Goal: Task Accomplishment & Management: Use online tool/utility

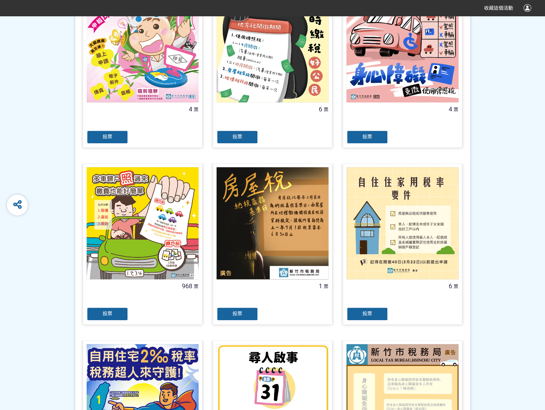
scroll to position [208, 0]
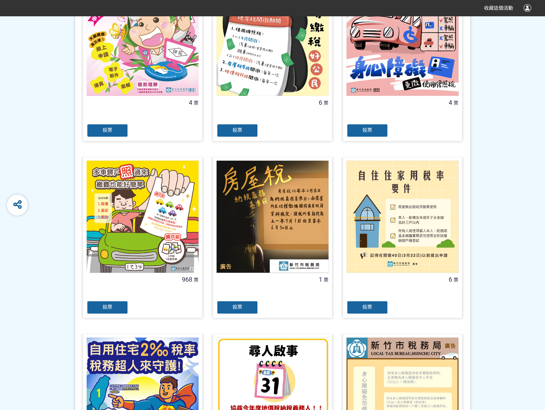
click at [117, 308] on div "投票" at bounding box center [108, 307] width 42 height 14
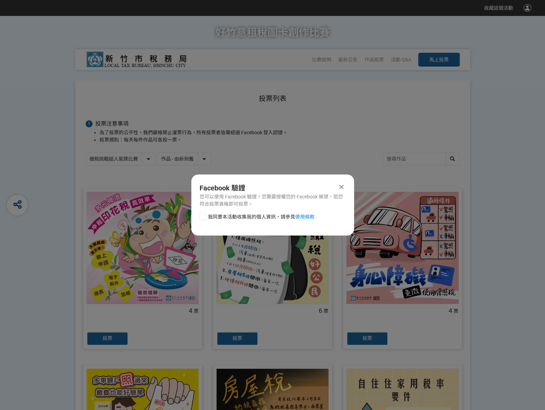
scroll to position [0, 0]
click at [202, 216] on div at bounding box center [203, 216] width 7 height 7
checkbox input "true"
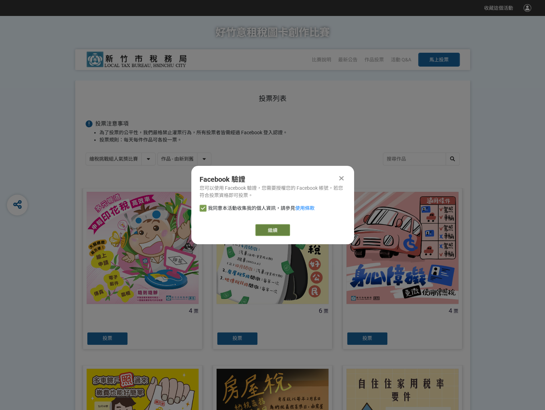
click at [284, 225] on link "繼續" at bounding box center [272, 230] width 35 height 12
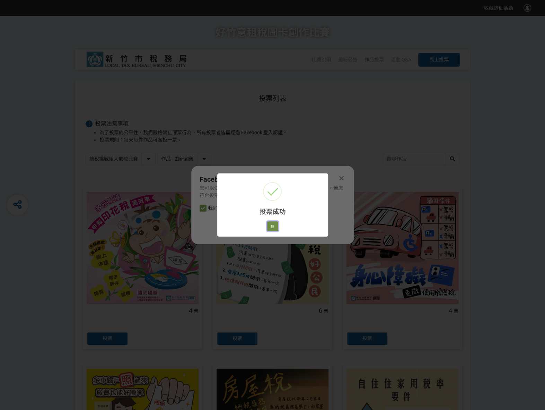
click at [275, 227] on button "好" at bounding box center [272, 226] width 11 height 10
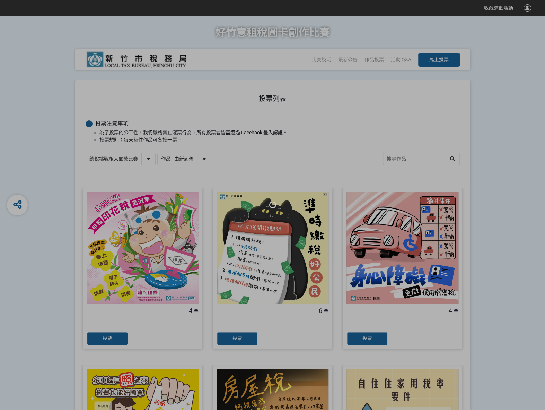
scroll to position [39, 0]
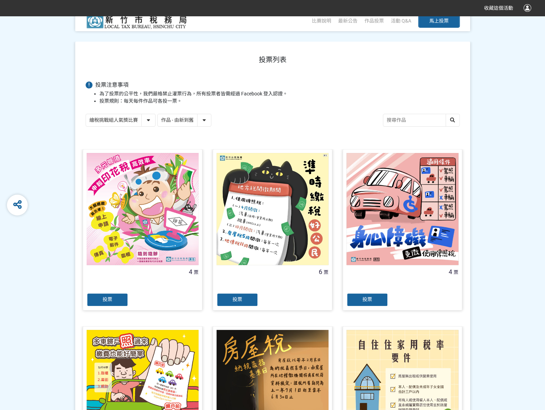
drag, startPoint x: 151, startPoint y: 116, endPoint x: 151, endPoint y: 121, distance: 4.5
click at [151, 117] on select "繪稅挑戰組人氣獎比賽 活用智繪組人氣獎投票" at bounding box center [120, 120] width 69 height 12
select select "13167"
click at [86, 114] on select "繪稅挑戰組人氣獎比賽 活用智繪組人氣獎投票" at bounding box center [120, 120] width 69 height 12
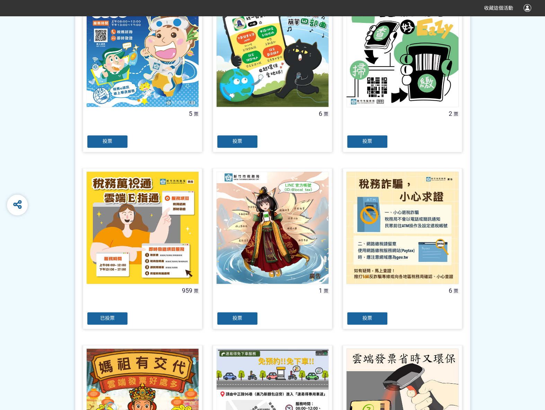
scroll to position [208, 0]
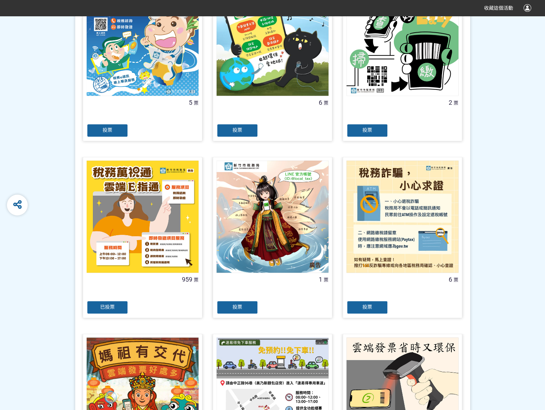
click at [108, 309] on span "已投票" at bounding box center [107, 307] width 15 height 6
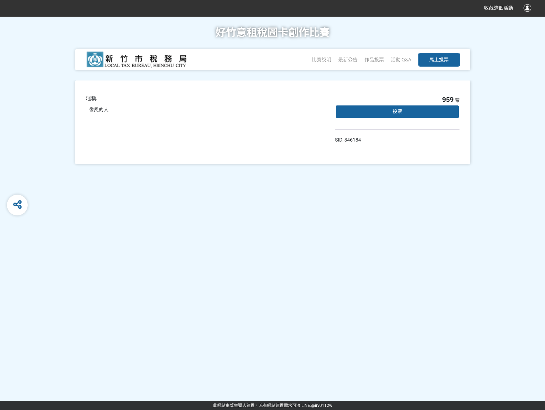
click at [396, 108] on span "投票" at bounding box center [397, 111] width 10 height 6
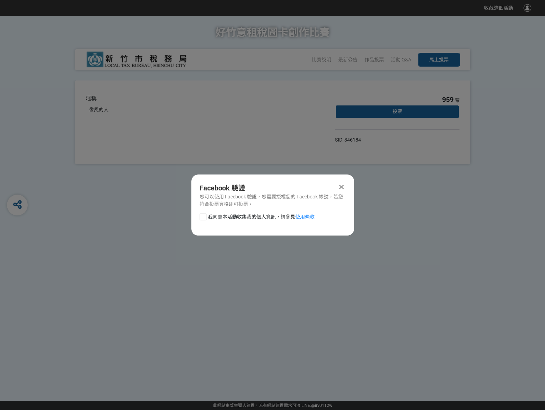
click at [204, 218] on div at bounding box center [203, 216] width 7 height 7
checkbox input "true"
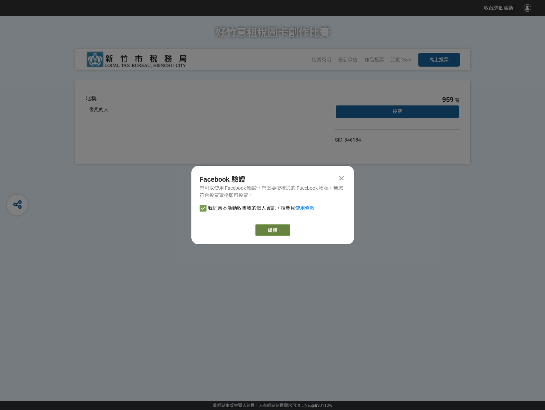
click at [258, 224] on link "繼續" at bounding box center [272, 230] width 35 height 12
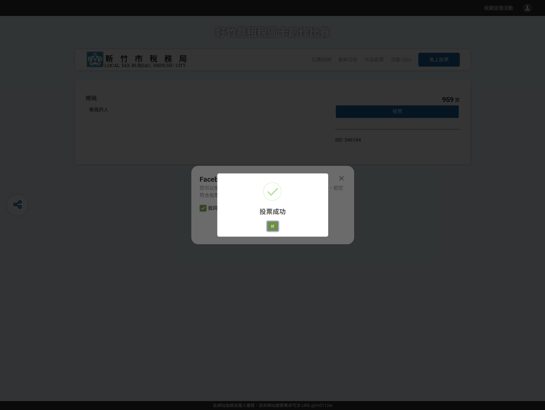
click at [276, 225] on button "好" at bounding box center [272, 226] width 11 height 10
